Goal: Task Accomplishment & Management: Manage account settings

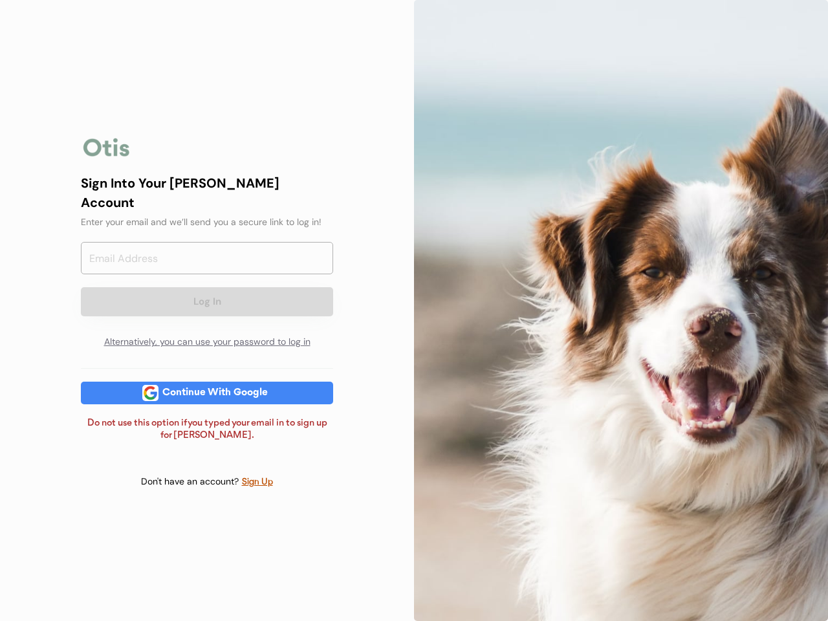
click at [414, 311] on div at bounding box center [621, 310] width 414 height 621
click at [207, 311] on div "Log In Alternatively, you can use your password to log in" at bounding box center [207, 298] width 252 height 113
click at [107, 156] on div at bounding box center [107, 148] width 52 height 26
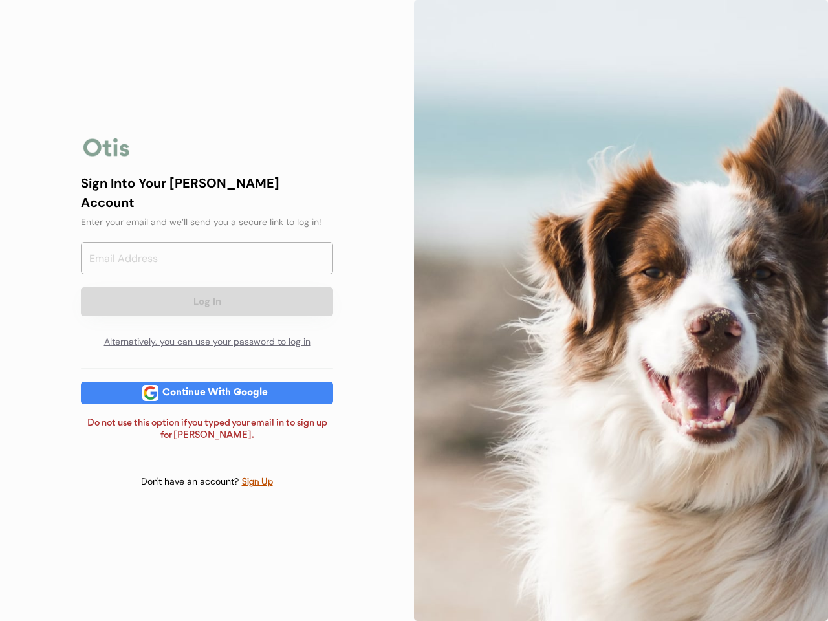
click at [207, 264] on input "email" at bounding box center [207, 258] width 252 height 32
click at [207, 201] on div "Sign Into Your [PERSON_NAME] Account" at bounding box center [207, 192] width 252 height 39
click at [207, 192] on div "Sign Into Your [PERSON_NAME] Account" at bounding box center [207, 192] width 252 height 39
click at [207, 216] on div "Enter your email and we’ll send you a secure link to log in!" at bounding box center [207, 223] width 252 height 14
click at [207, 290] on button "Log In" at bounding box center [207, 301] width 252 height 29
